Goal: Check status

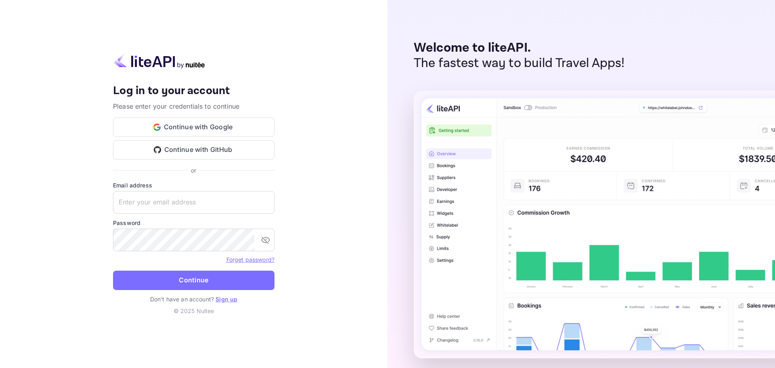
click at [322, 210] on div "Your account has been created successfully, a confirmation link has been sent t…" at bounding box center [194, 184] width 388 height 368
click at [169, 214] on form "Email address ​ Password ​ Forget password? Continue" at bounding box center [193, 238] width 161 height 114
click at [171, 206] on input "text" at bounding box center [193, 202] width 161 height 23
paste input "[EMAIL_ADDRESS][DOMAIN_NAME]"
type input "[EMAIL_ADDRESS][DOMAIN_NAME]"
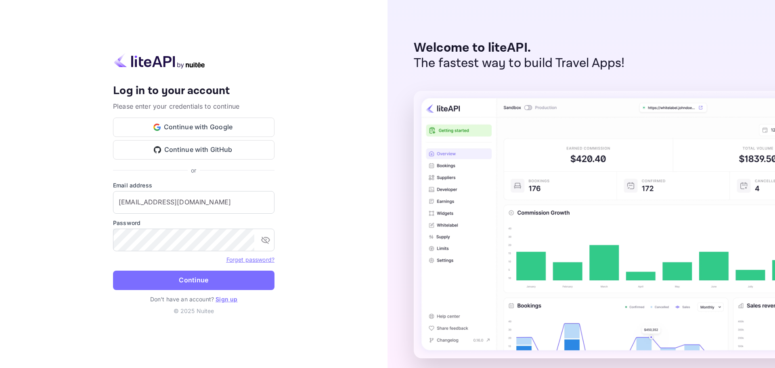
click at [190, 224] on label "Password" at bounding box center [193, 222] width 161 height 8
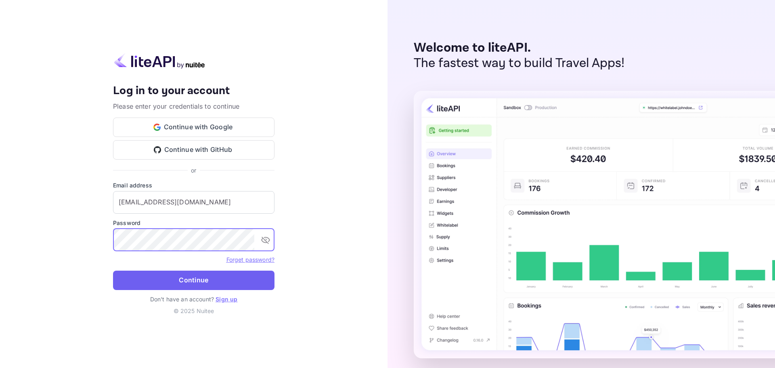
click at [184, 271] on button "Continue" at bounding box center [193, 279] width 161 height 19
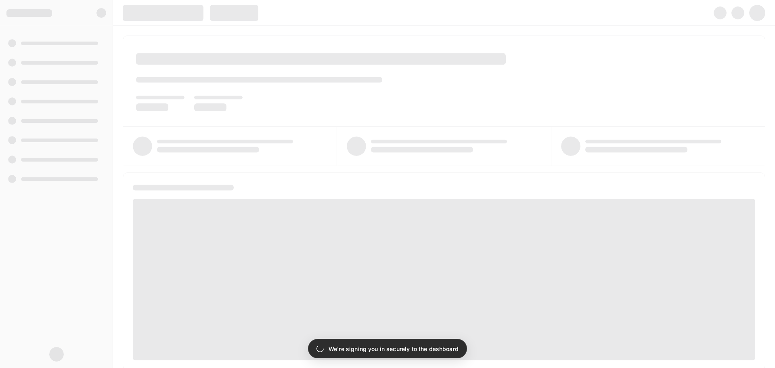
drag, startPoint x: 244, startPoint y: 253, endPoint x: 270, endPoint y: 124, distance: 131.3
click at [244, 252] on span at bounding box center [444, 279] width 622 height 161
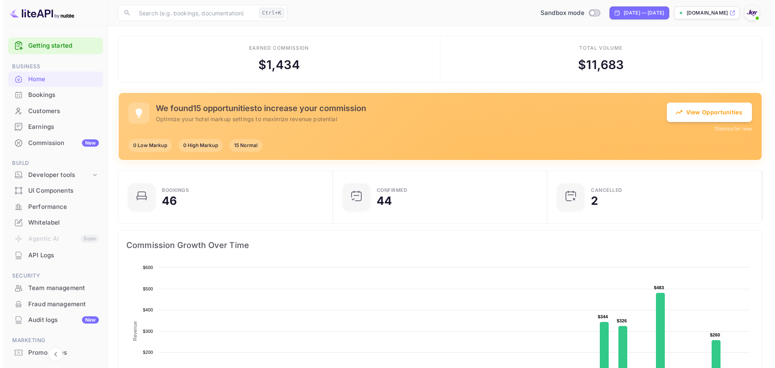
scroll to position [6, 6]
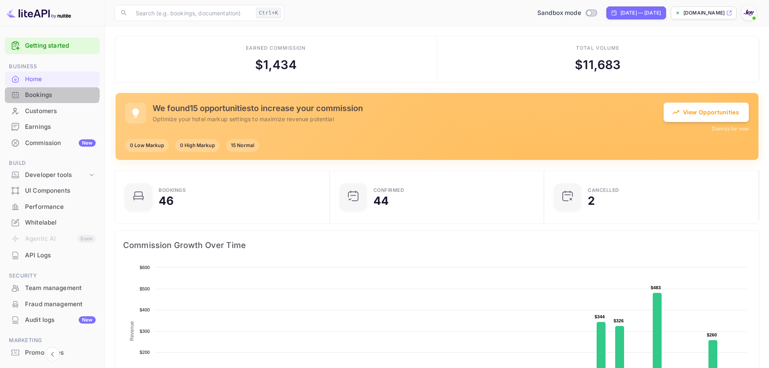
click at [40, 90] on div "Bookings" at bounding box center [52, 95] width 95 height 16
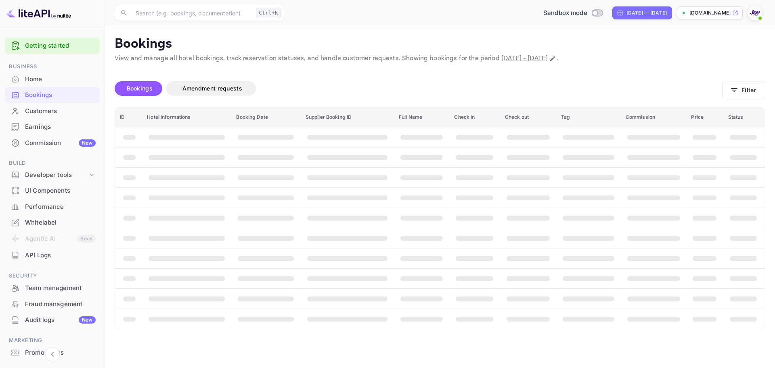
click at [73, 96] on div "Bookings" at bounding box center [60, 94] width 71 height 9
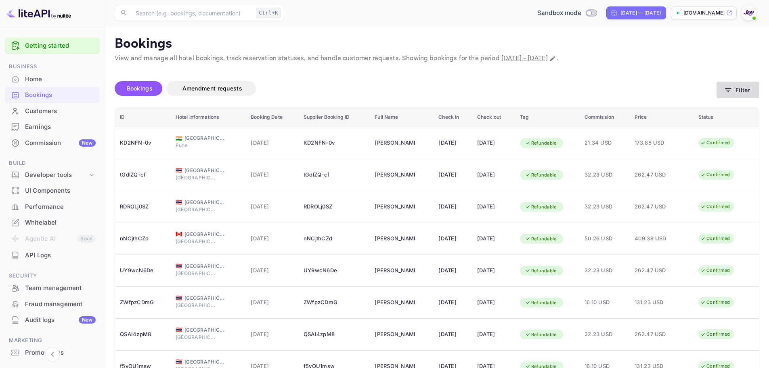
click at [741, 92] on button "Filter" at bounding box center [738, 90] width 43 height 17
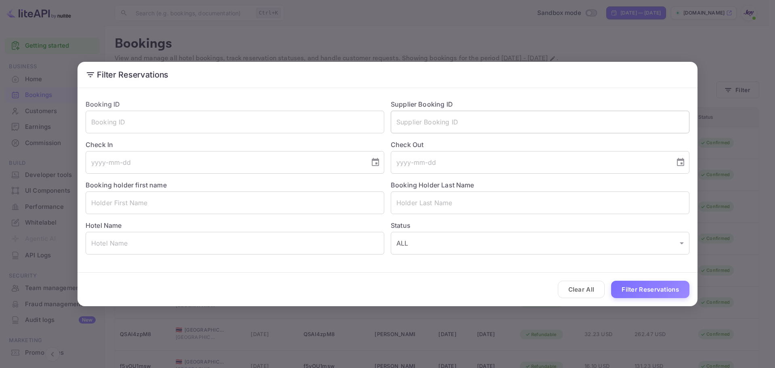
click at [430, 120] on input "text" at bounding box center [540, 122] width 299 height 23
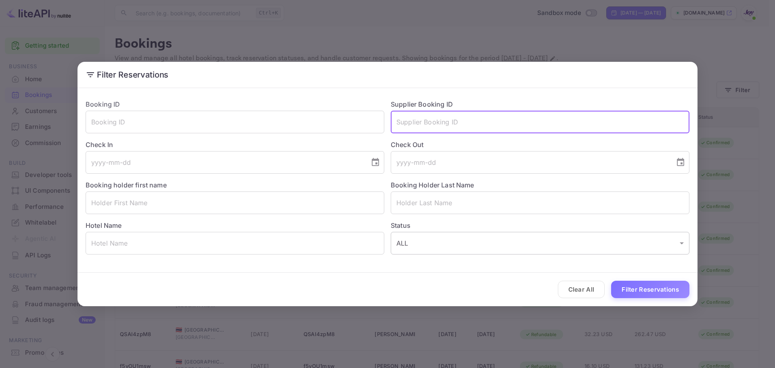
paste input "9865771"
type input "9865771"
click at [632, 292] on button "Filter Reservations" at bounding box center [650, 289] width 78 height 17
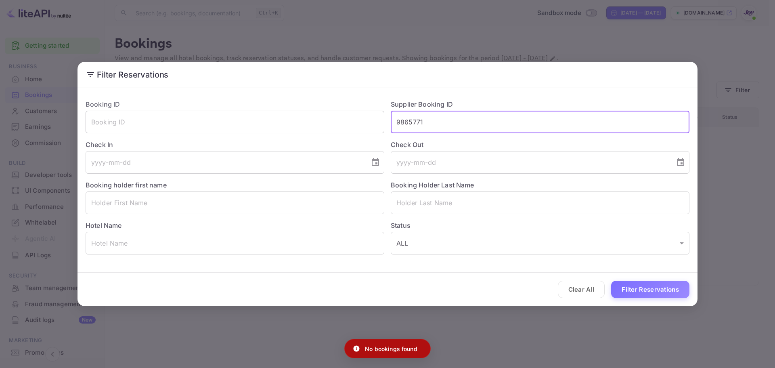
drag, startPoint x: 438, startPoint y: 127, endPoint x: 274, endPoint y: 115, distance: 164.3
click at [275, 115] on div "Booking ID ​ Supplier Booking ID 9865771 ​ Check In ​ Check Out ​ Booking holde…" at bounding box center [384, 173] width 610 height 161
click at [300, 42] on div "Filter Reservations Booking ID ​ Supplier Booking ID ​ Check In ​ Check Out ​ B…" at bounding box center [387, 184] width 775 height 368
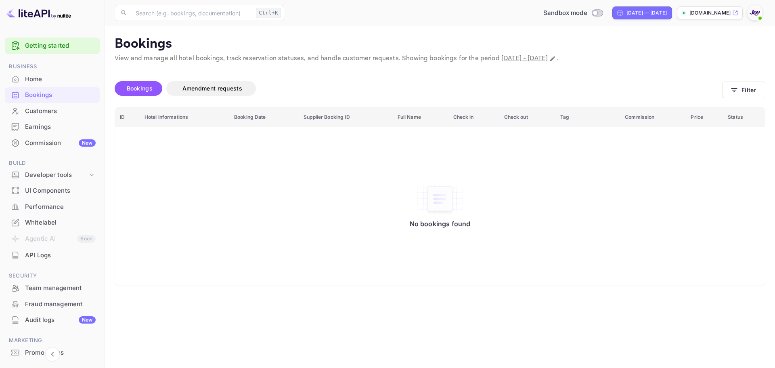
click at [54, 97] on div "Bookings" at bounding box center [60, 94] width 71 height 9
click at [47, 100] on div "Bookings" at bounding box center [52, 95] width 95 height 16
click at [44, 97] on div "Bookings" at bounding box center [60, 94] width 71 height 9
click at [732, 94] on icon "button" at bounding box center [734, 90] width 8 height 8
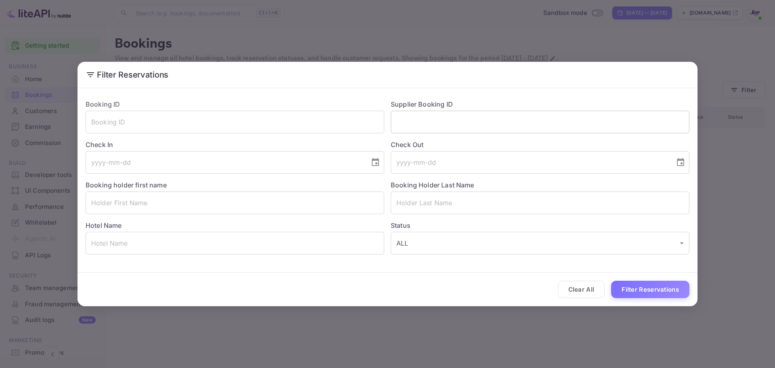
drag, startPoint x: 404, startPoint y: 128, endPoint x: 419, endPoint y: 127, distance: 15.0
click at [405, 128] on input "text" at bounding box center [540, 122] width 299 height 23
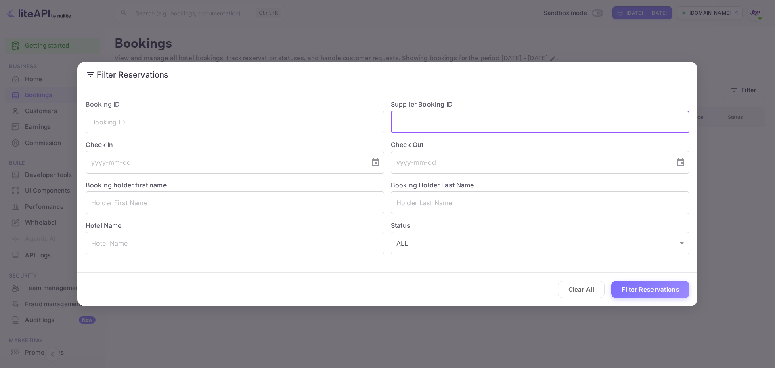
paste input "8846845"
type input "8846845"
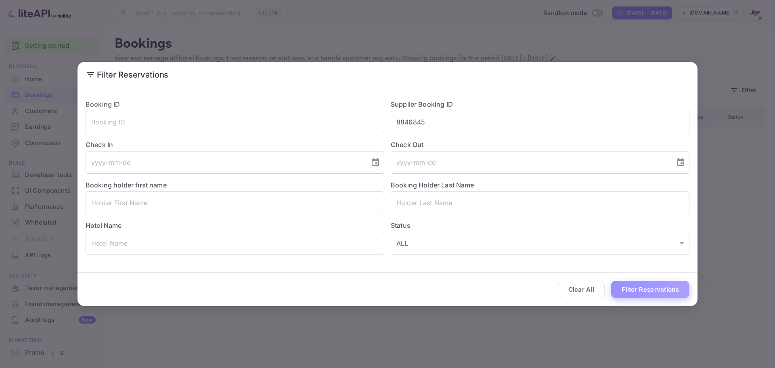
click at [653, 287] on button "Filter Reservations" at bounding box center [650, 289] width 78 height 17
click at [235, 313] on div "Filter Reservations Booking ID ​ Supplier Booking ID 8846845 ​ Check In ​ Check…" at bounding box center [387, 184] width 775 height 368
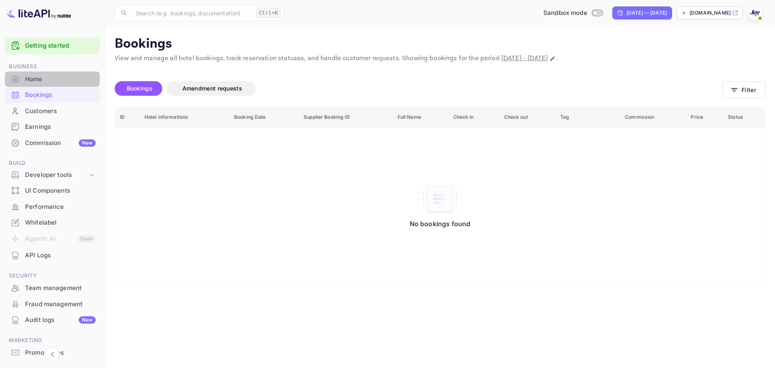
click at [55, 81] on div "Home" at bounding box center [60, 79] width 71 height 9
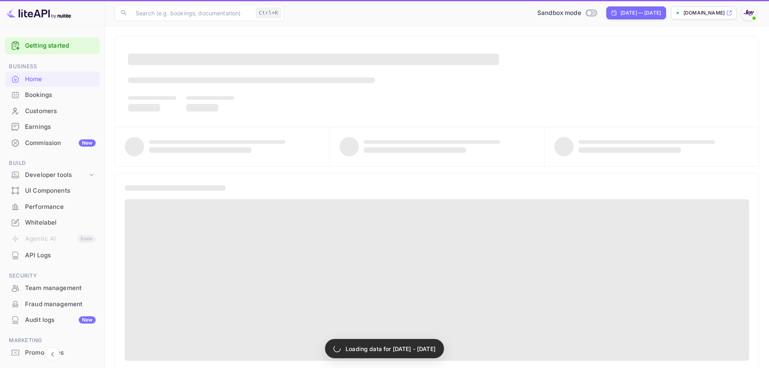
click at [63, 96] on div "Bookings" at bounding box center [60, 94] width 71 height 9
